Goal: Information Seeking & Learning: Learn about a topic

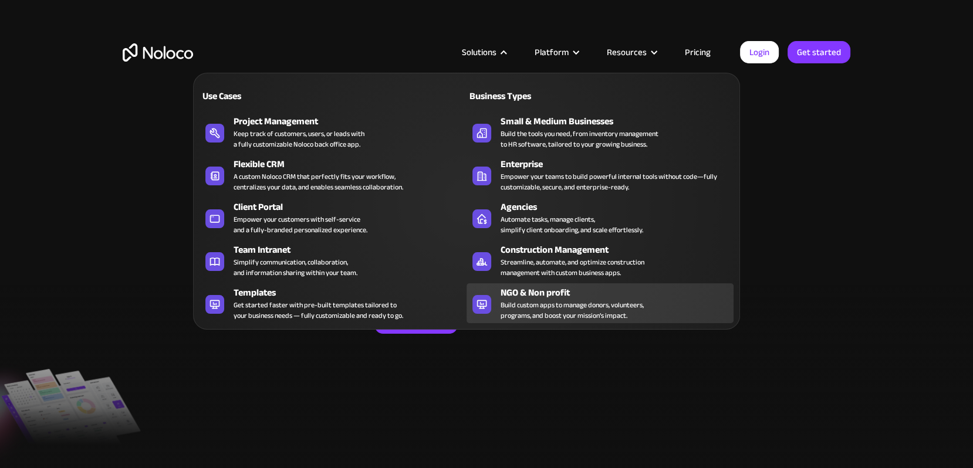
click at [532, 296] on div "NGO & Non profit" at bounding box center [620, 293] width 238 height 14
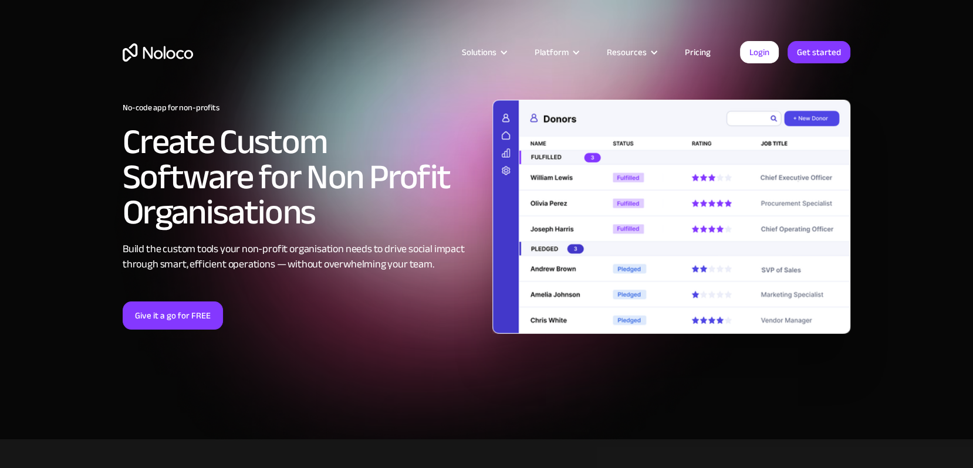
click at [375, 326] on div "Give it a go for FREE" at bounding box center [302, 316] width 358 height 28
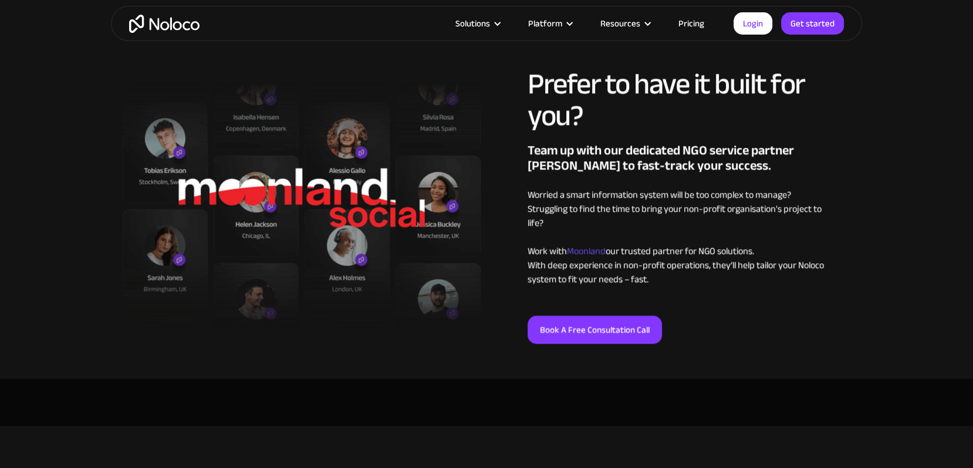
scroll to position [1333, 0]
click at [594, 251] on span "Moonland" at bounding box center [586, 251] width 39 height 18
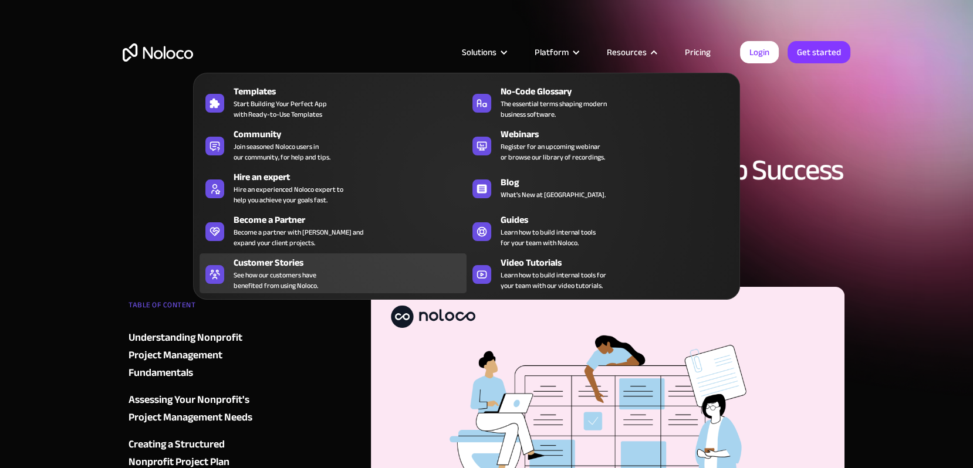
click at [285, 279] on span "See how our customers have benefited from using Noloco." at bounding box center [276, 280] width 84 height 21
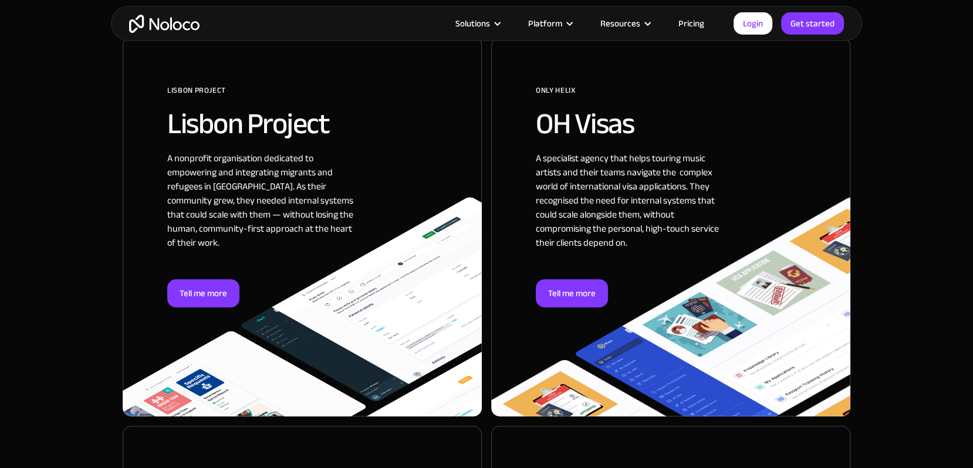
scroll to position [724, 0]
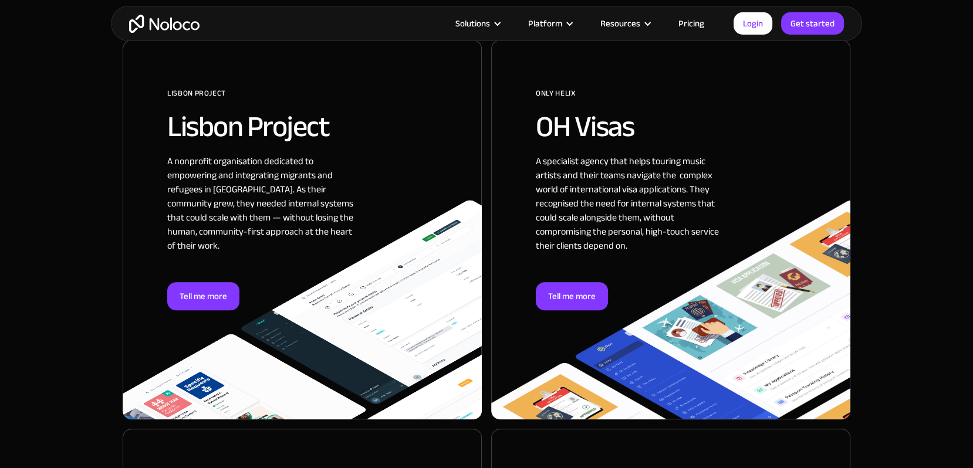
click at [265, 204] on div "A nonprofit organisation dedicated to empowering and integrating migrants and r…" at bounding box center [261, 218] width 188 height 128
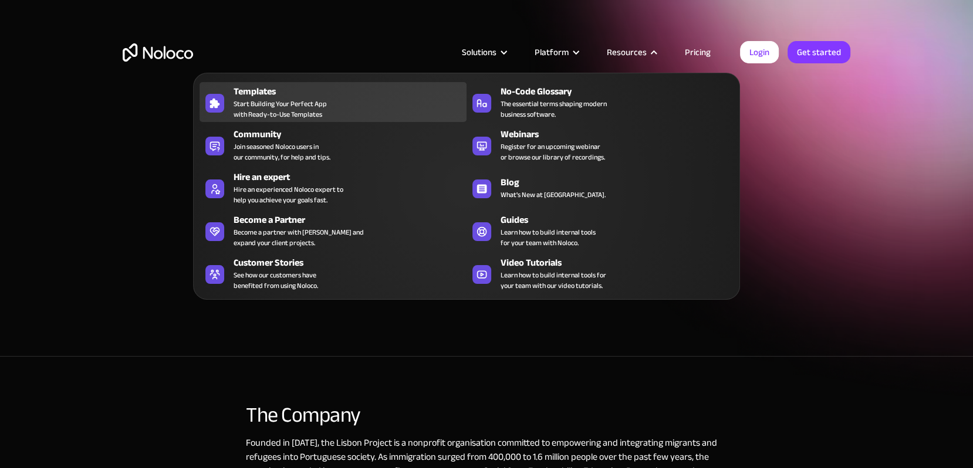
click at [265, 95] on div "Templates" at bounding box center [353, 91] width 238 height 14
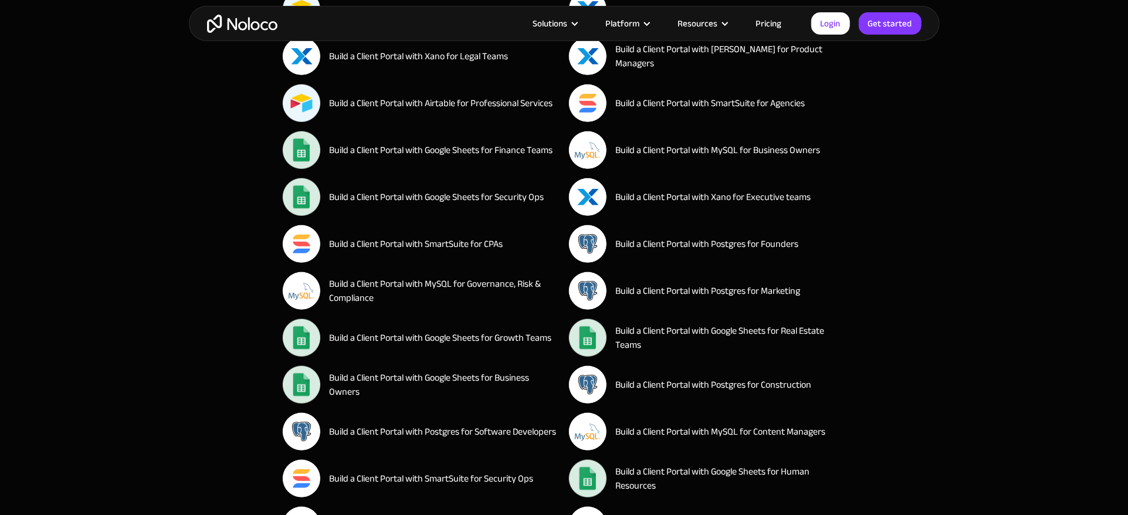
scroll to position [687, 0]
